Goal: Information Seeking & Learning: Learn about a topic

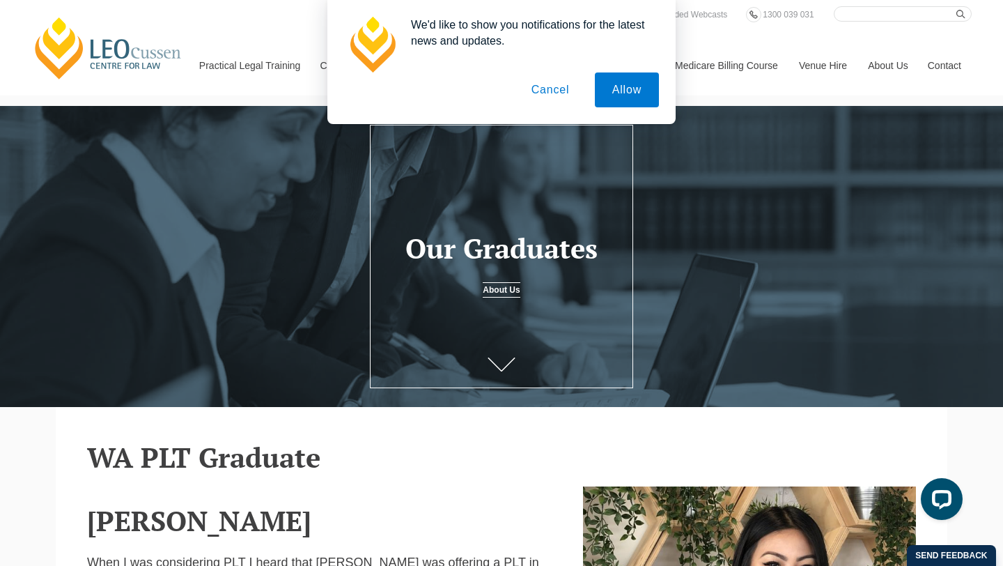
click at [539, 95] on button "Cancel" at bounding box center [550, 89] width 73 height 35
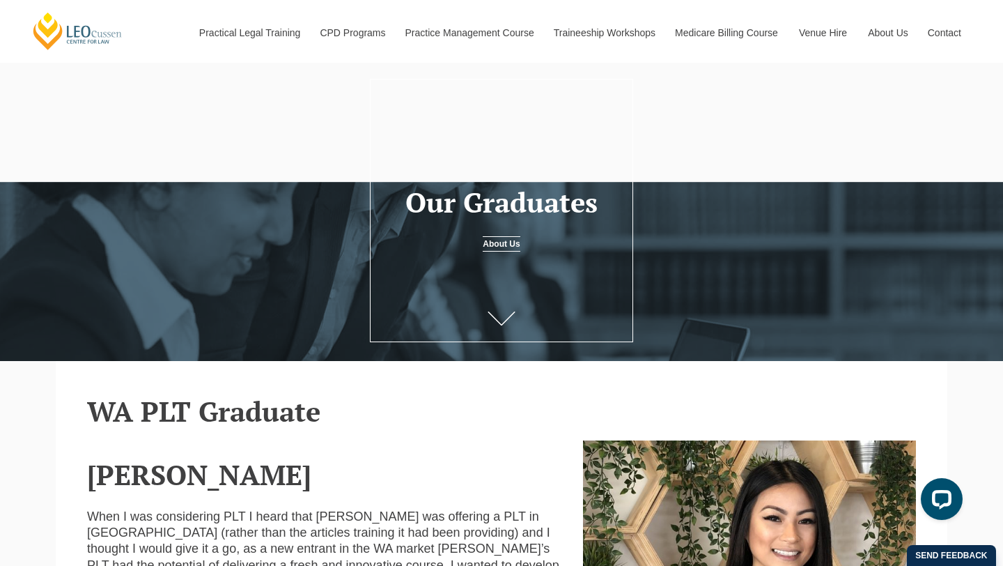
scroll to position [366, 0]
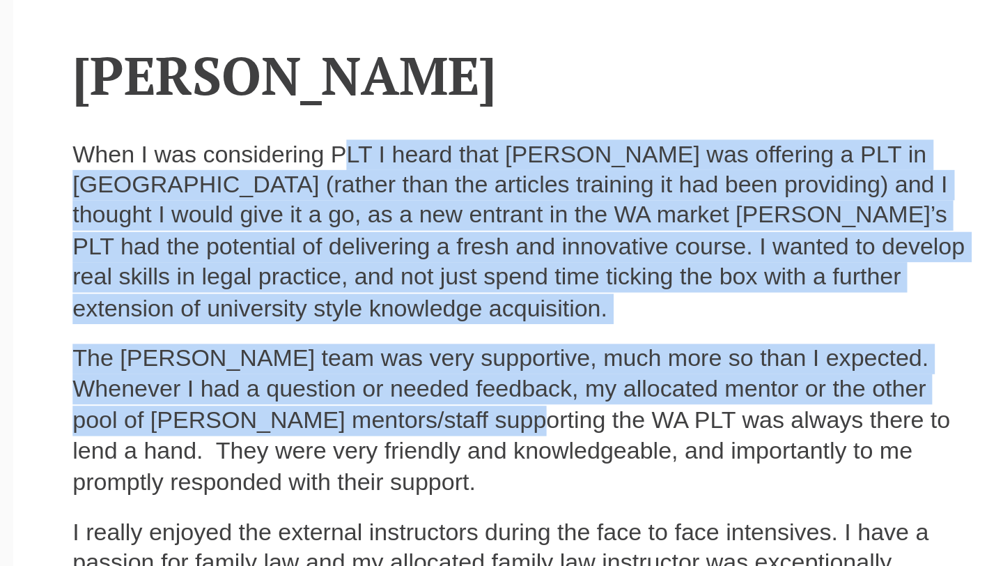
drag, startPoint x: 222, startPoint y: 197, endPoint x: 223, endPoint y: 326, distance: 128.9
click at [223, 326] on div "[PERSON_NAME] When I was considering PLT I heard that [PERSON_NAME] was offerin…" at bounding box center [325, 395] width 496 height 550
click at [223, 326] on p "The [PERSON_NAME] team was very supportive, much more so than I expected. Whene…" at bounding box center [324, 337] width 475 height 82
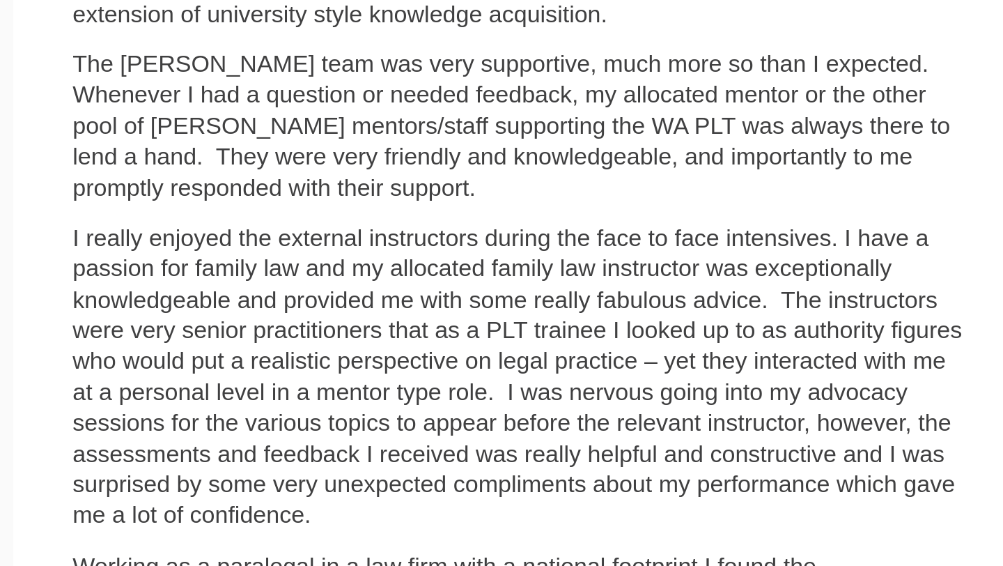
scroll to position [370, 0]
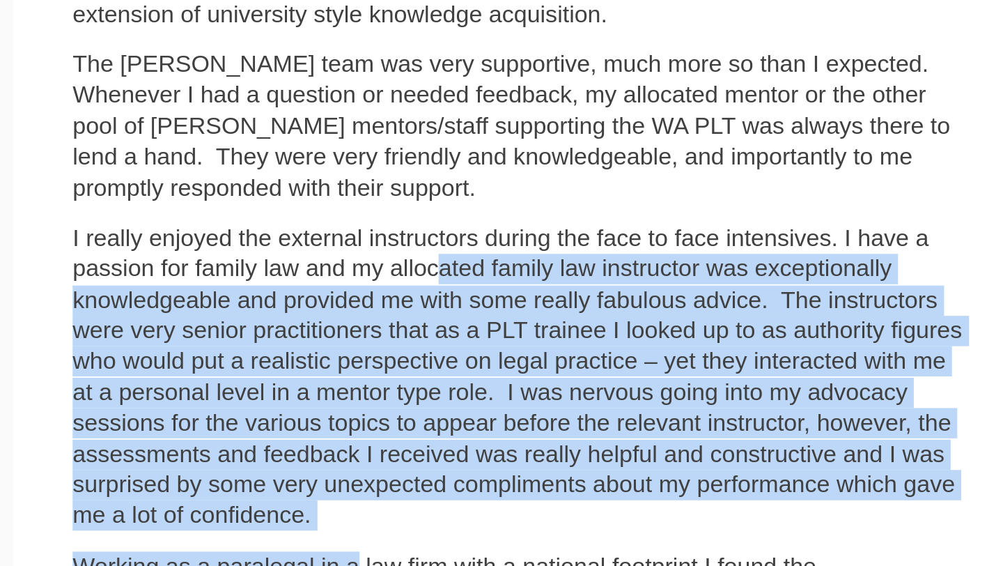
drag, startPoint x: 224, startPoint y: 381, endPoint x: 223, endPoint y: 523, distance: 142.1
click at [223, 523] on div "[PERSON_NAME] When I was considering PLT I heard that [PERSON_NAME] was offerin…" at bounding box center [325, 391] width 496 height 550
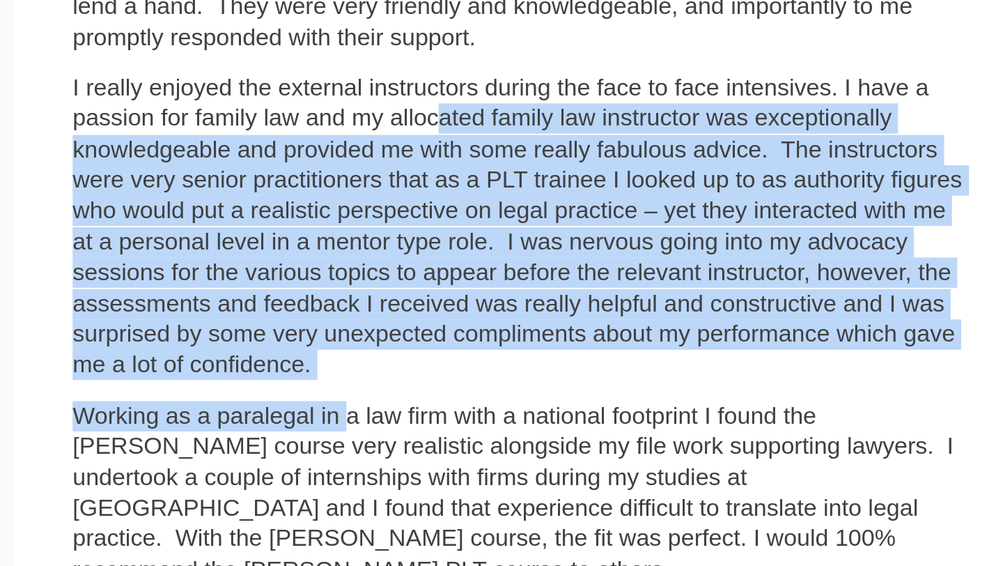
scroll to position [451, 0]
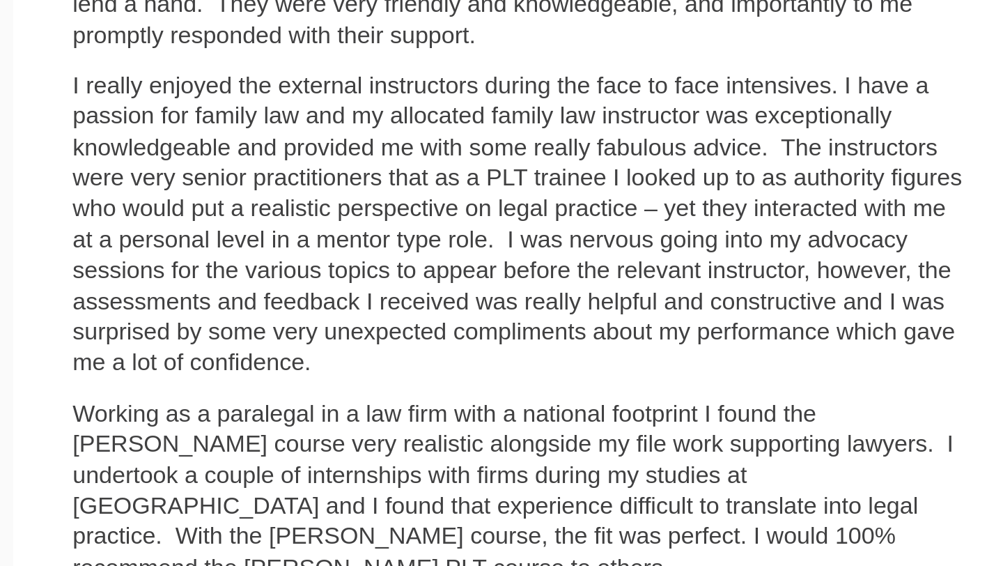
click at [230, 477] on p "Working as a paralegal in a law firm with a national footprint I found the [PER…" at bounding box center [324, 526] width 475 height 98
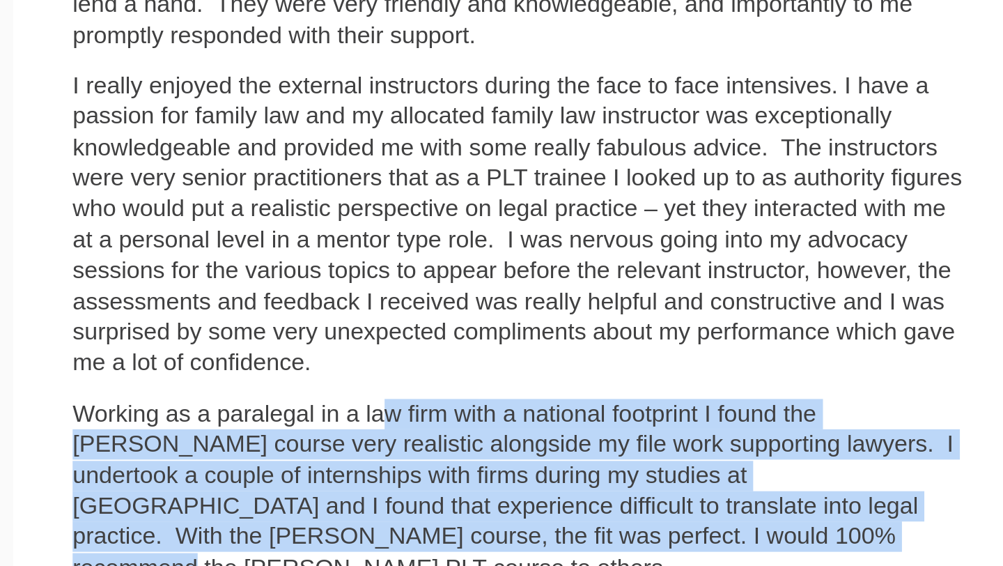
drag, startPoint x: 239, startPoint y: 435, endPoint x: 240, endPoint y: 514, distance: 79.4
click at [240, 514] on div "[PERSON_NAME] When I was considering PLT I heard that [PERSON_NAME] was offerin…" at bounding box center [325, 311] width 496 height 550
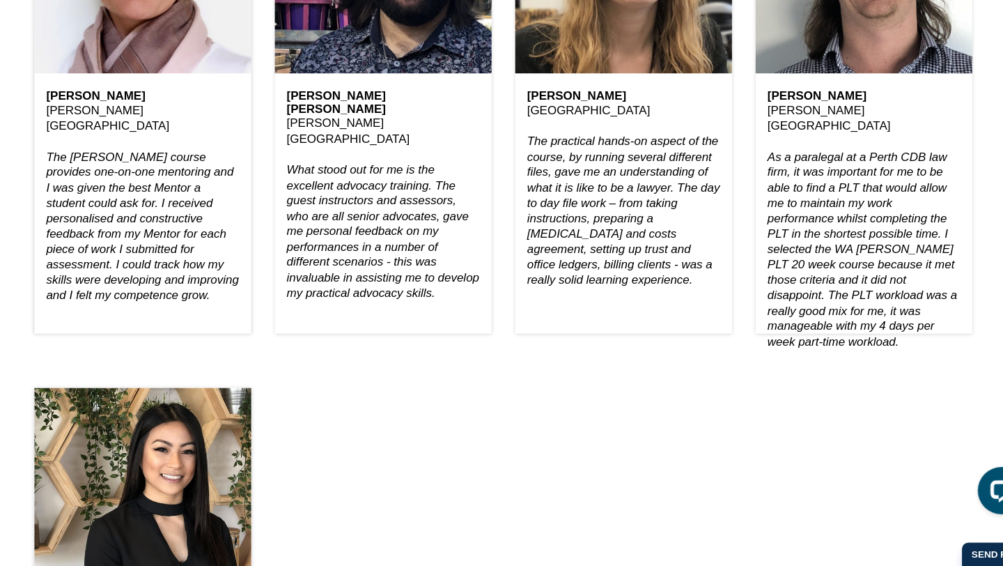
scroll to position [1460, 0]
